Goal: Information Seeking & Learning: Check status

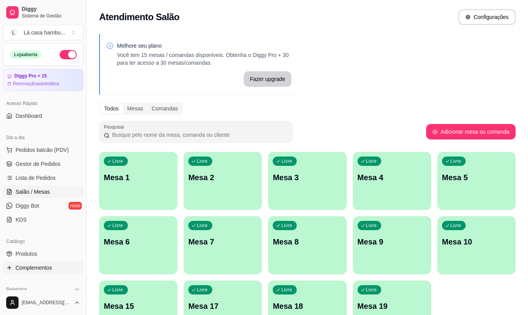
click at [39, 264] on span "Complementos" at bounding box center [33, 268] width 36 height 8
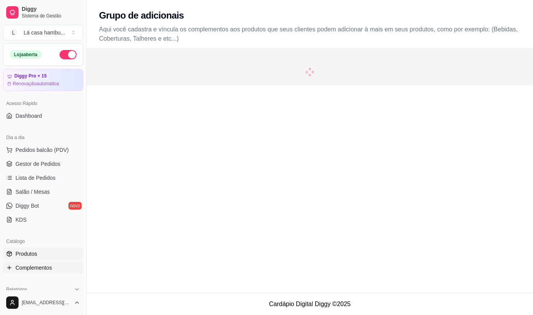
click at [41, 251] on link "Produtos" at bounding box center [43, 253] width 80 height 12
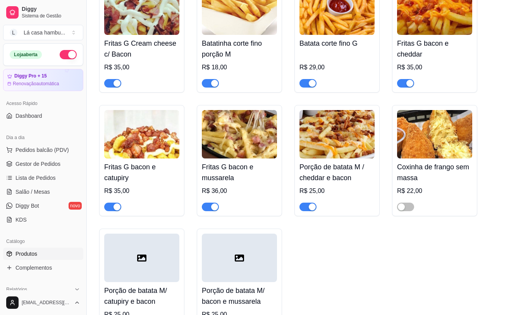
scroll to position [774, 0]
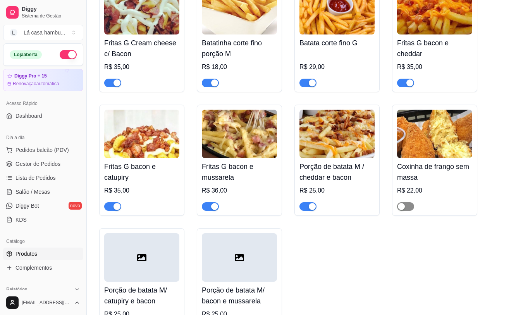
click at [407, 209] on span "button" at bounding box center [405, 206] width 17 height 9
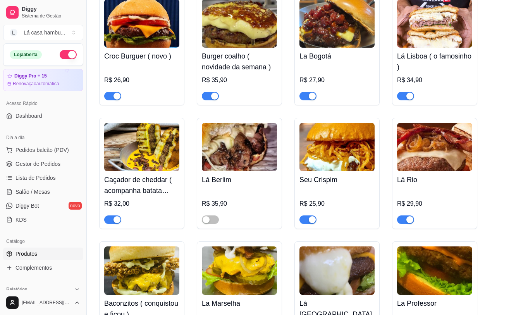
scroll to position [1626, 0]
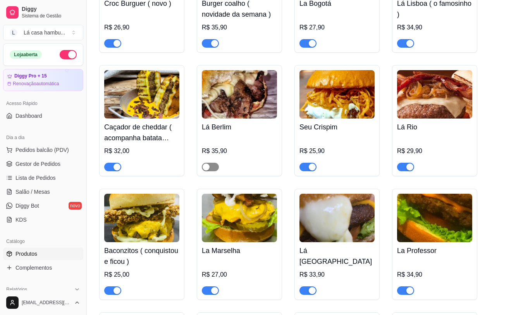
click at [212, 163] on span "button" at bounding box center [210, 167] width 17 height 9
click at [45, 183] on link "Lista de Pedidos" at bounding box center [43, 177] width 80 height 12
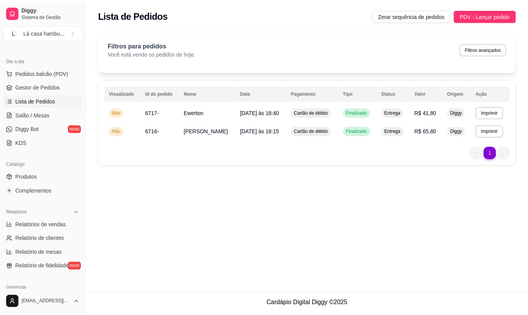
scroll to position [77, 0]
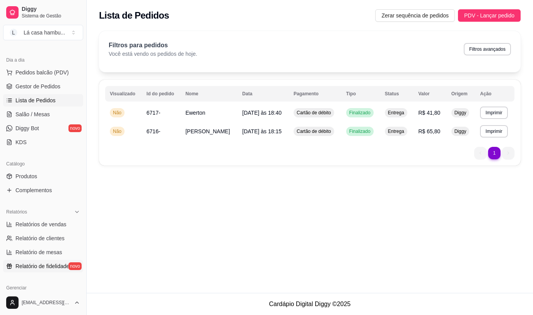
click at [51, 267] on span "Relatório de fidelidade" at bounding box center [42, 266] width 54 height 8
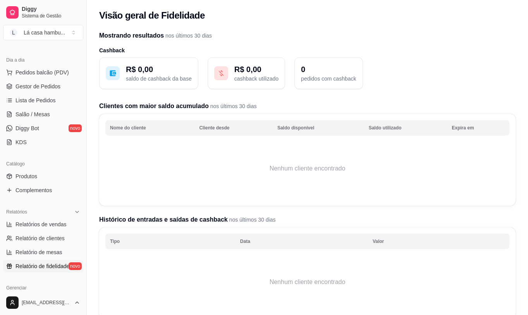
click at [121, 137] on thead "Nome do cliente Cliente desde Saldo disponível Saldo utilizado Expira em" at bounding box center [307, 128] width 404 height 17
click at [114, 130] on th "Nome do cliente" at bounding box center [149, 127] width 89 height 15
click at [116, 126] on th "Nome do cliente" at bounding box center [149, 127] width 89 height 15
click at [134, 159] on td "Nenhum cliente encontrado" at bounding box center [307, 168] width 404 height 62
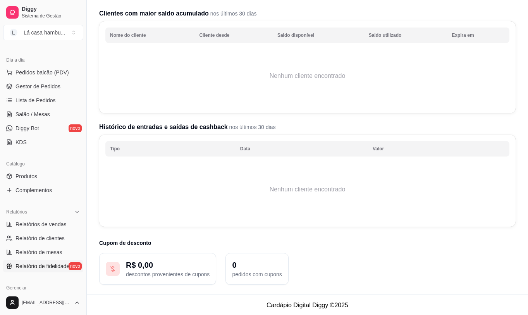
scroll to position [94, 0]
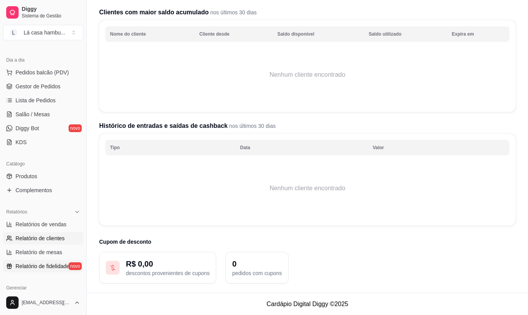
click at [64, 237] on link "Relatório de clientes" at bounding box center [43, 238] width 80 height 12
select select "30"
select select "HIGHEST_TOTAL_SPENT_WITH_ORDERS"
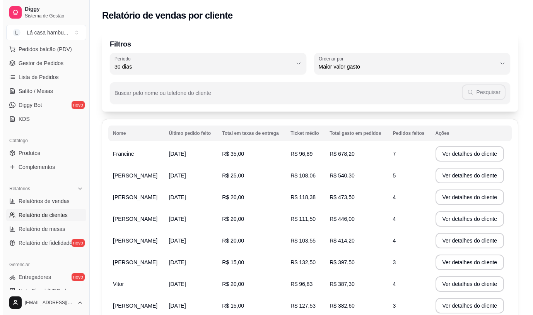
scroll to position [116, 0]
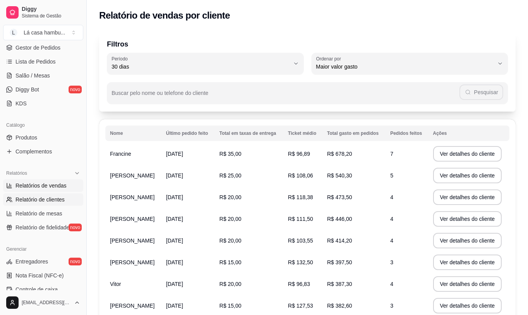
click at [53, 182] on span "Relatórios de vendas" at bounding box center [40, 186] width 51 height 8
select select "ALL"
select select "0"
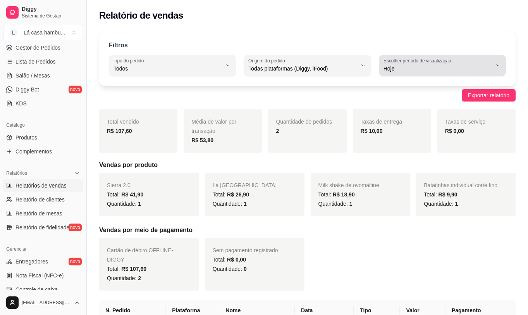
click at [500, 66] on icon "button" at bounding box center [498, 65] width 6 height 6
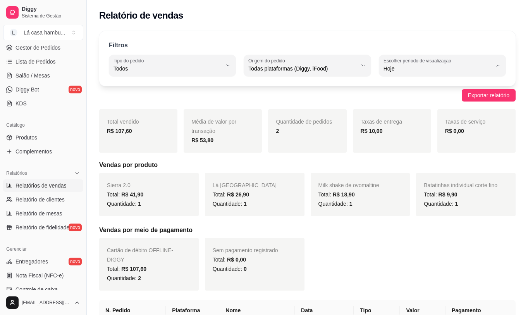
click at [427, 105] on li "Ontem" at bounding box center [442, 100] width 116 height 12
type input "1"
select select "1"
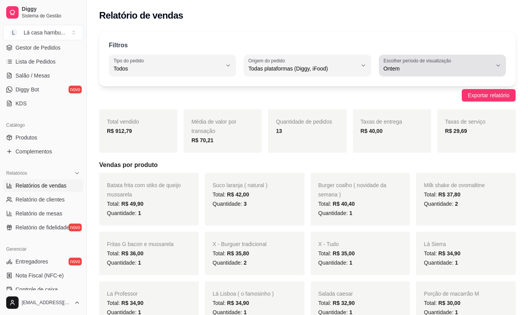
click at [494, 63] on button "Escolher período de visualização Ontem" at bounding box center [442, 66] width 127 height 22
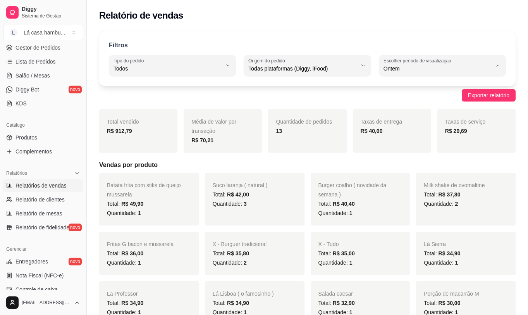
click at [419, 115] on span "7 dias" at bounding box center [438, 112] width 103 height 7
type input "7"
select select "7"
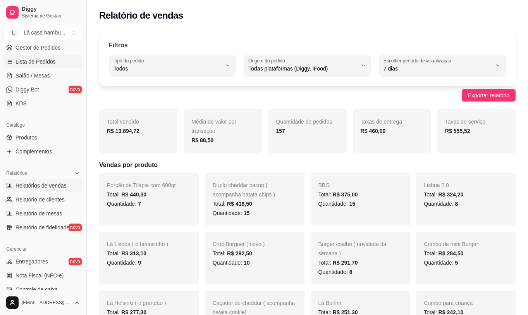
click at [45, 63] on span "Lista de Pedidos" at bounding box center [35, 62] width 40 height 8
